Goal: Transaction & Acquisition: Purchase product/service

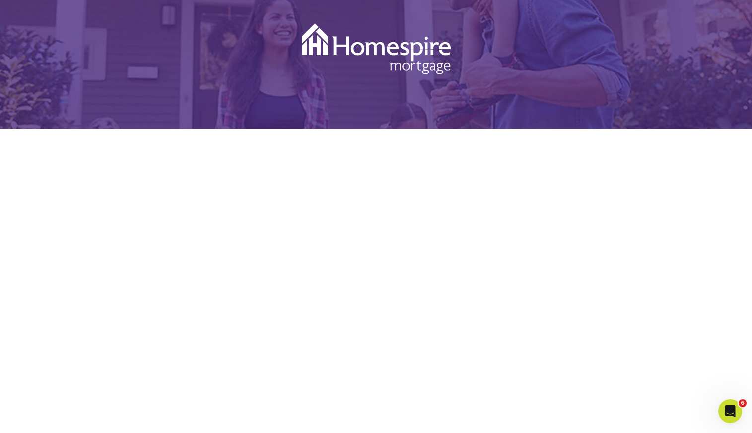
scroll to position [129, 0]
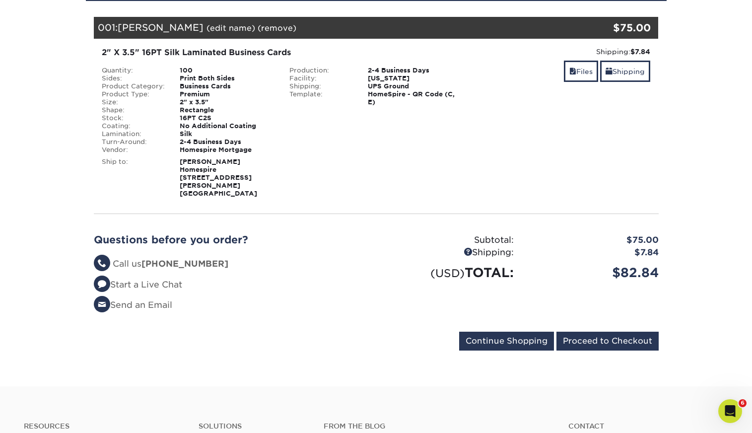
scroll to position [136, 0]
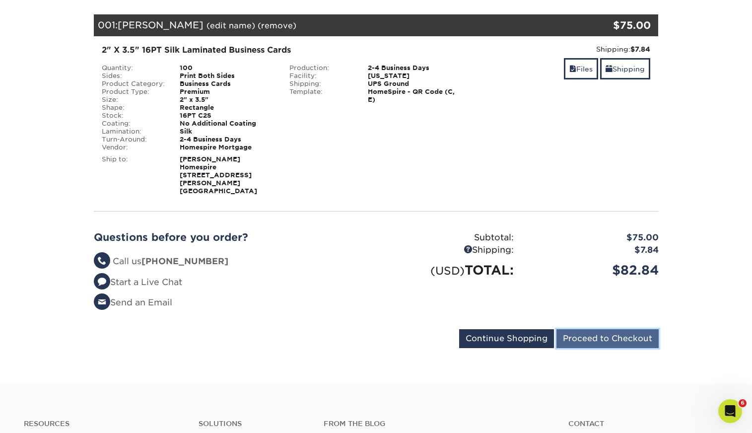
click at [590, 329] on input "Proceed to Checkout" at bounding box center [607, 338] width 102 height 19
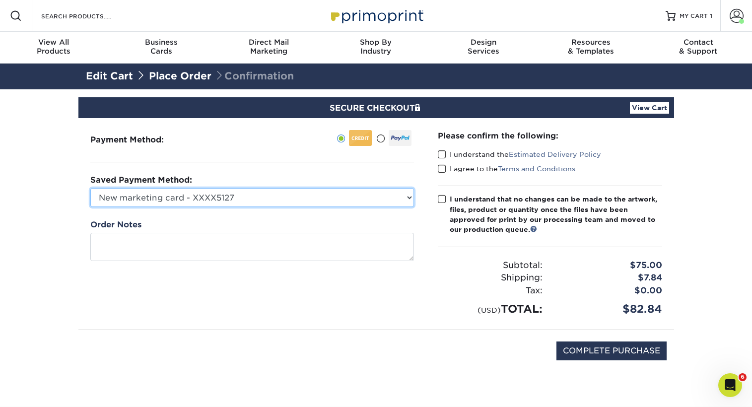
click at [400, 189] on select "New marketing card - XXXX5127 New Credit Card" at bounding box center [252, 197] width 324 height 19
click at [90, 188] on select "New marketing card - XXXX5127 New Credit Card" at bounding box center [252, 197] width 324 height 19
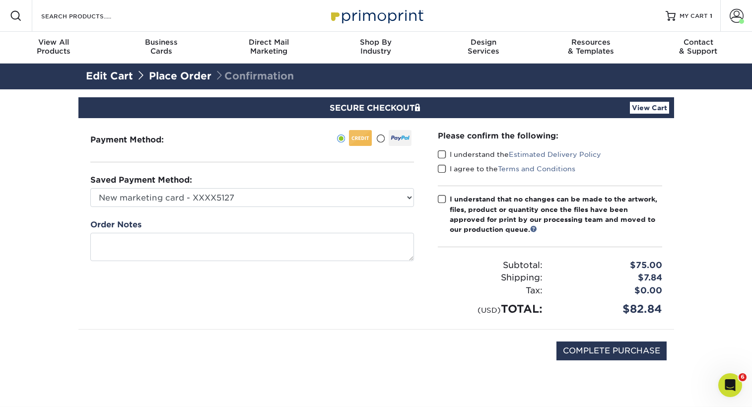
click at [447, 155] on label "I understand the Estimated Delivery Policy" at bounding box center [519, 154] width 163 height 10
click at [0, 0] on input "I understand the Estimated Delivery Policy" at bounding box center [0, 0] width 0 height 0
click at [443, 169] on span at bounding box center [442, 168] width 8 height 9
click at [0, 0] on input "I agree to the Terms and Conditions" at bounding box center [0, 0] width 0 height 0
click at [443, 198] on span at bounding box center [442, 199] width 8 height 9
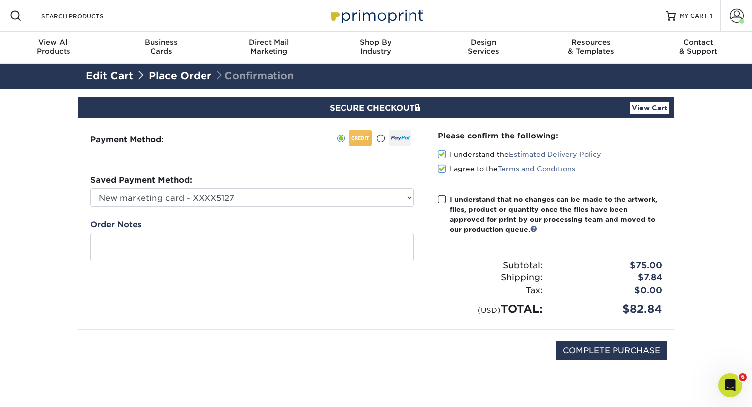
click at [0, 0] on input "I understand that no changes can be made to the artwork, files, product or quan…" at bounding box center [0, 0] width 0 height 0
click at [656, 105] on link "View Cart" at bounding box center [649, 108] width 39 height 12
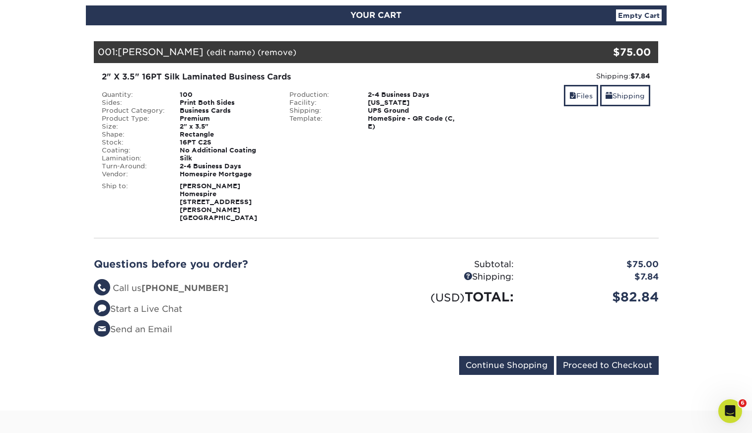
scroll to position [111, 0]
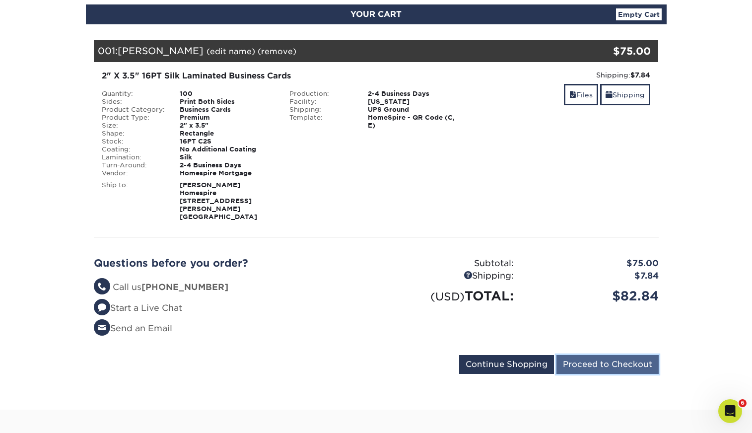
click at [591, 358] on input "Proceed to Checkout" at bounding box center [607, 364] width 102 height 19
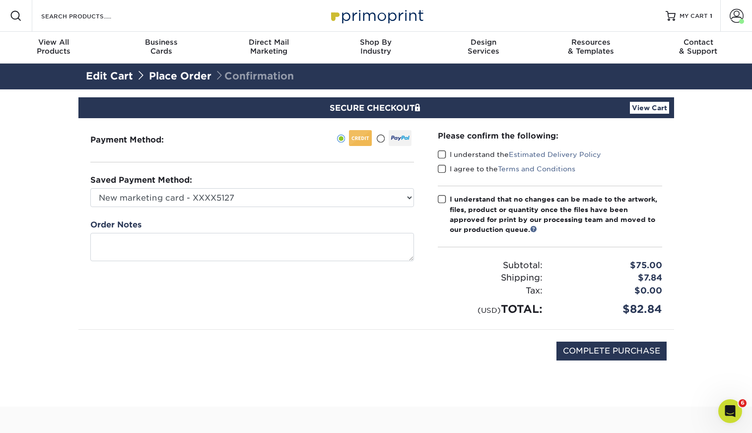
click at [437, 155] on div "Please confirm the following: I understand the Estimated Delivery Policy I agre…" at bounding box center [550, 223] width 248 height 211
click at [442, 155] on span at bounding box center [442, 154] width 8 height 9
click at [0, 0] on input "I understand the Estimated Delivery Policy" at bounding box center [0, 0] width 0 height 0
click at [442, 165] on span at bounding box center [442, 168] width 8 height 9
click at [0, 0] on input "I agree to the Terms and Conditions" at bounding box center [0, 0] width 0 height 0
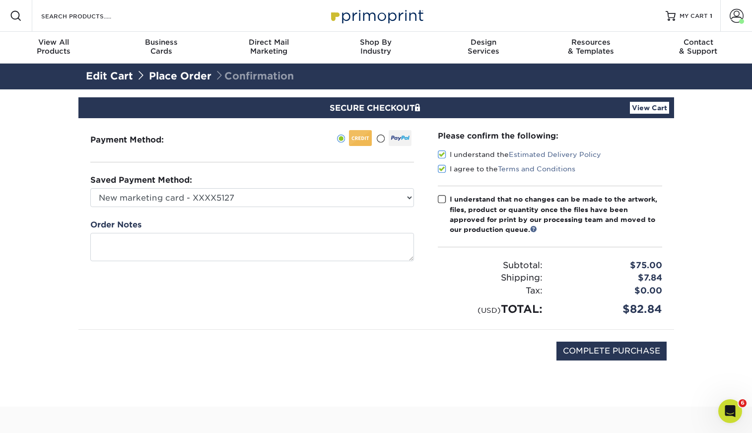
click at [442, 203] on span at bounding box center [442, 199] width 8 height 9
click at [0, 0] on input "I understand that no changes can be made to the artwork, files, product or quan…" at bounding box center [0, 0] width 0 height 0
click at [574, 353] on input "COMPLETE PURCHASE" at bounding box center [611, 350] width 110 height 19
type input "PROCESSING, PLEASE WAIT..."
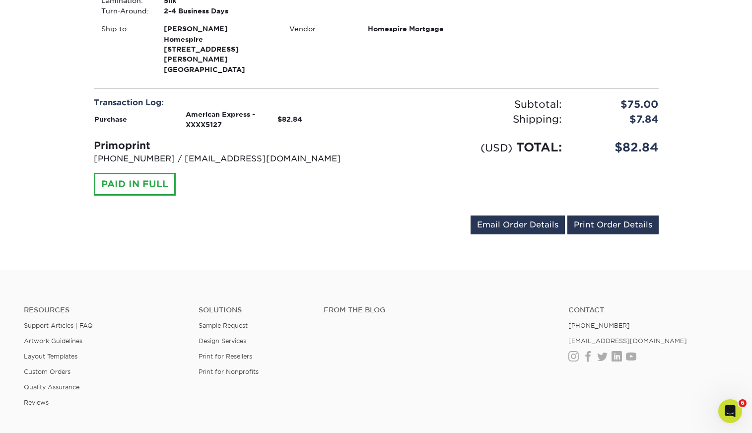
scroll to position [209, 0]
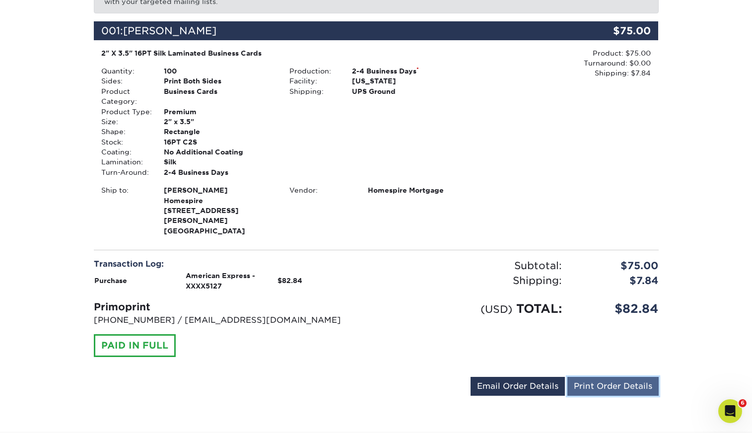
click at [598, 377] on link "Print Order Details" at bounding box center [612, 386] width 91 height 19
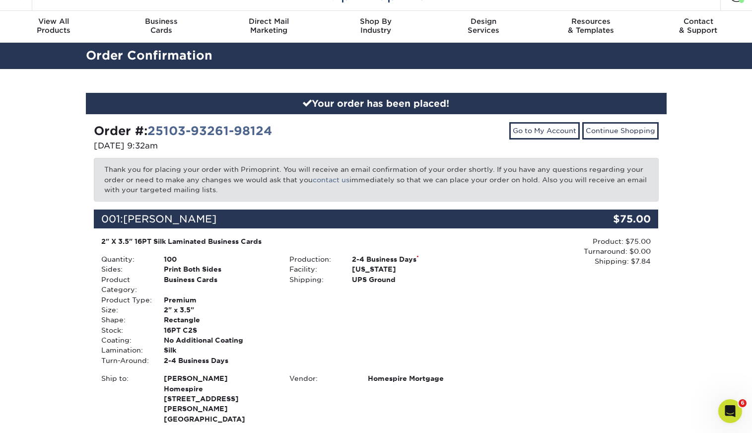
scroll to position [0, 0]
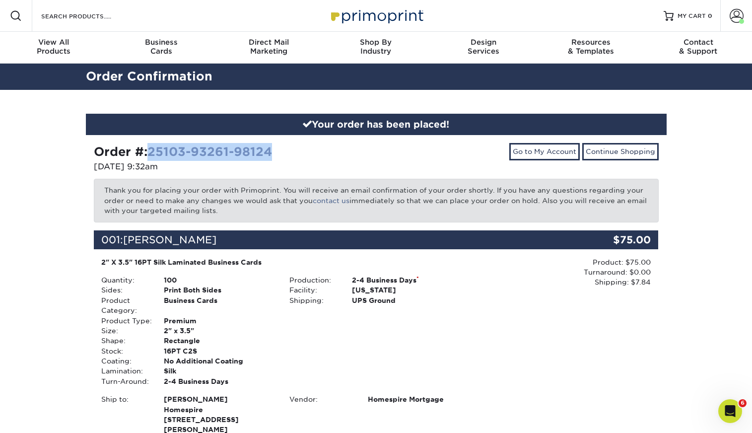
drag, startPoint x: 291, startPoint y: 152, endPoint x: 152, endPoint y: 152, distance: 139.0
click at [152, 152] on div "Order #: 25103-93261-98124" at bounding box center [231, 152] width 275 height 18
copy link "25103-93261-98124"
